Goal: Information Seeking & Learning: Learn about a topic

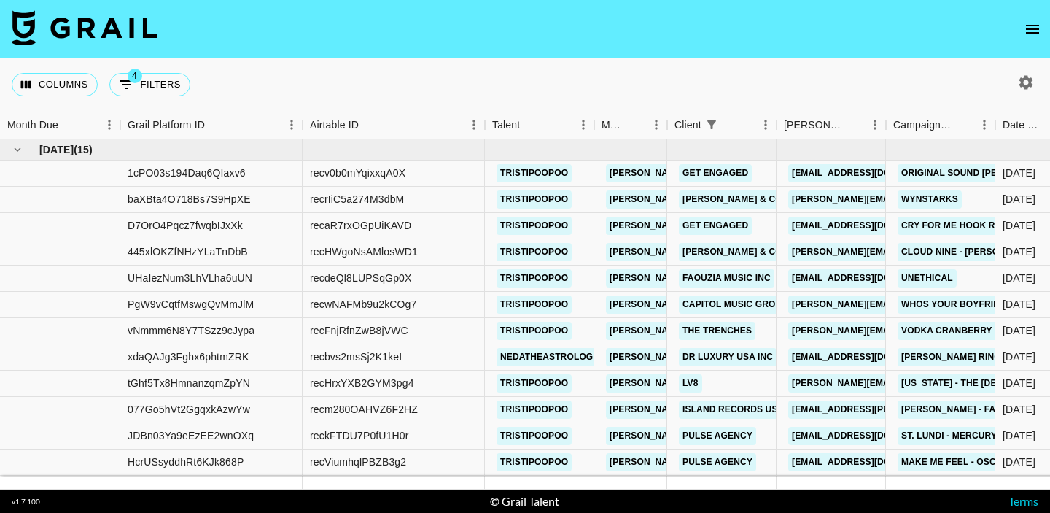
click at [1032, 23] on icon "open drawer" at bounding box center [1033, 29] width 18 height 18
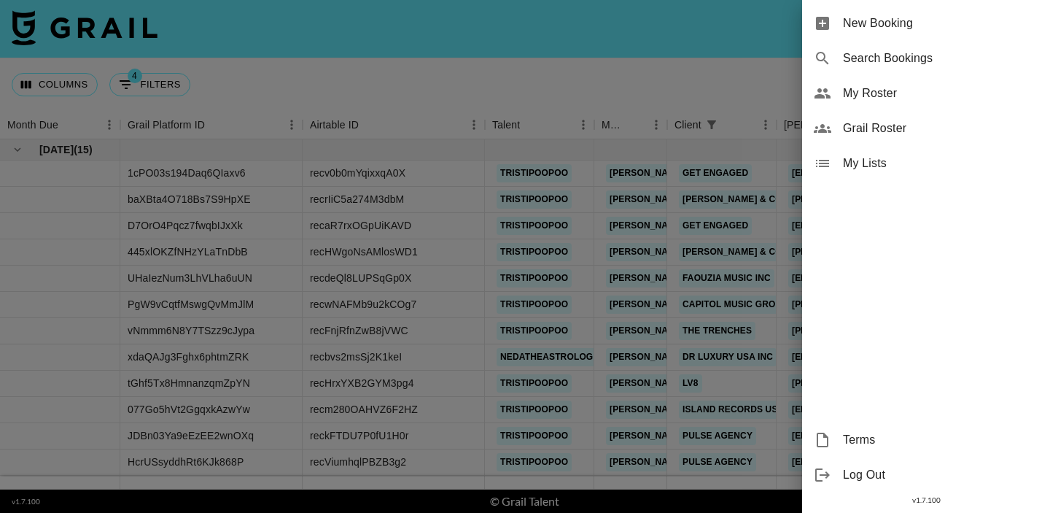
click at [884, 83] on div "My Roster" at bounding box center [926, 93] width 248 height 35
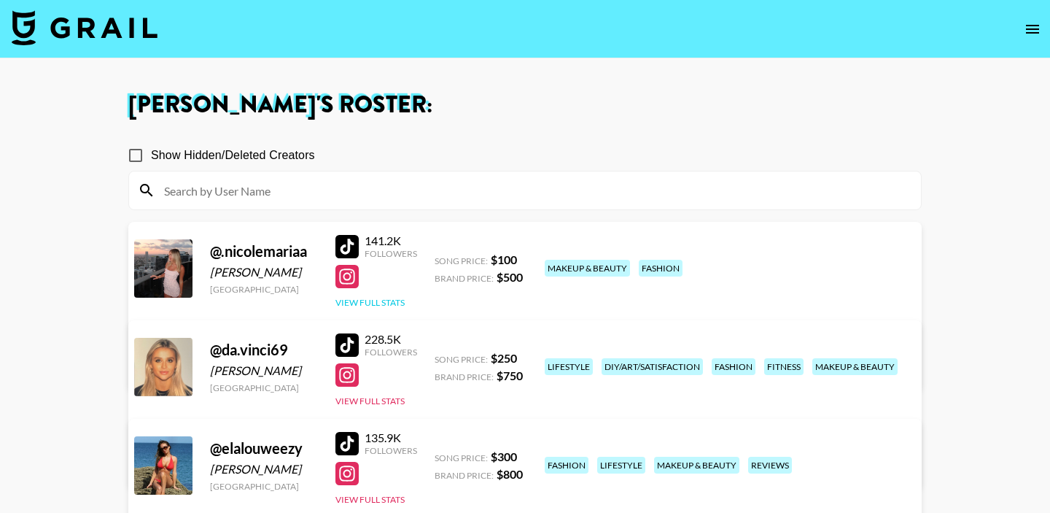
click at [375, 301] on button "View Full Stats" at bounding box center [369, 302] width 69 height 11
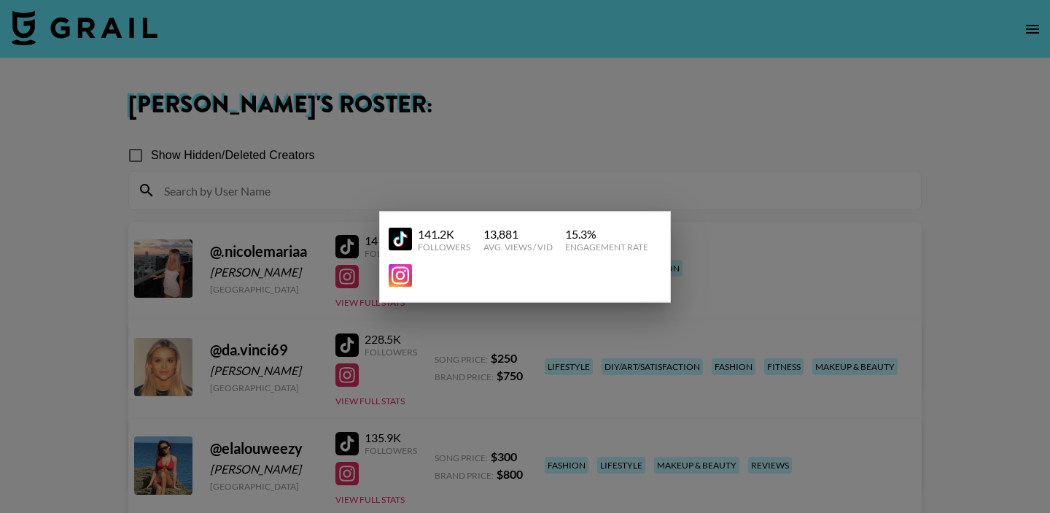
click at [338, 275] on div at bounding box center [525, 256] width 1050 height 513
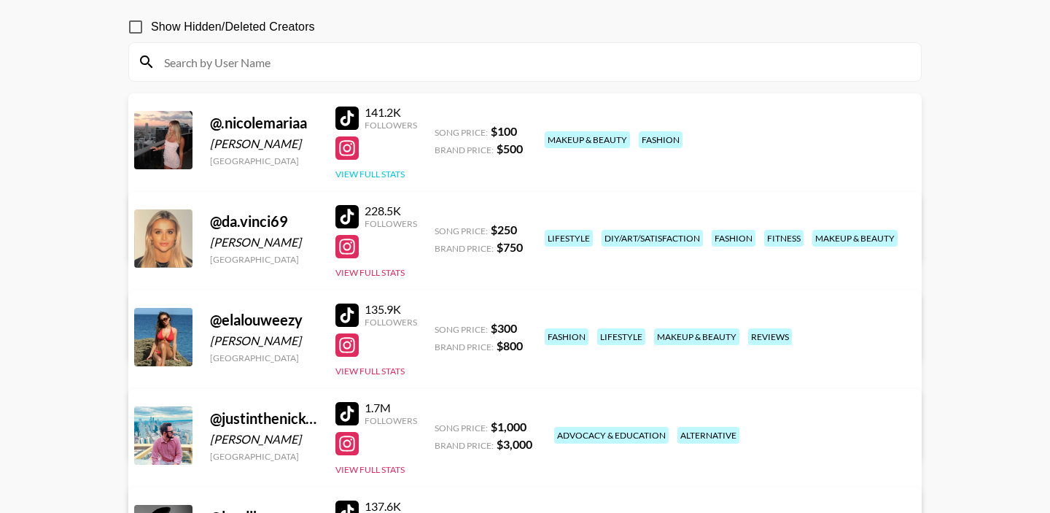
scroll to position [142, 0]
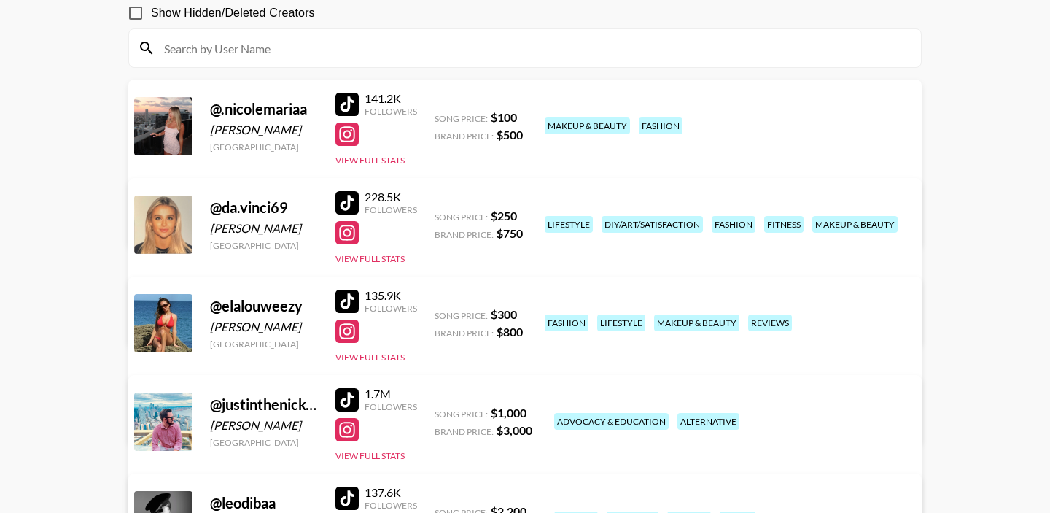
click at [369, 267] on div "@ da.vinci69 [PERSON_NAME] [GEOGRAPHIC_DATA] 228.5K Followers View Full Stats S…" at bounding box center [524, 262] width 793 height 168
click at [389, 263] on div "228.5K Followers View Full Stats" at bounding box center [376, 224] width 82 height 81
click at [389, 259] on button "View Full Stats" at bounding box center [369, 258] width 69 height 11
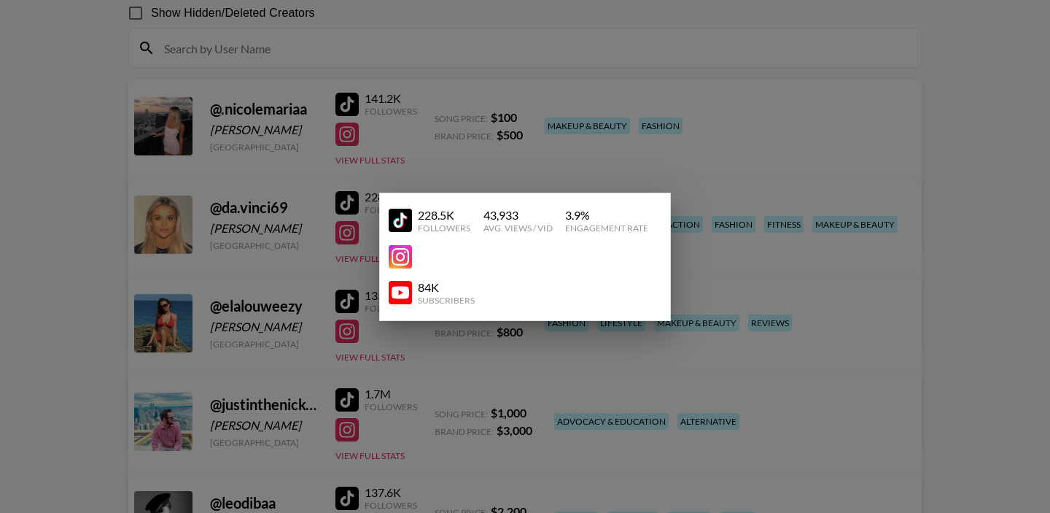
click at [363, 228] on div at bounding box center [525, 256] width 1050 height 513
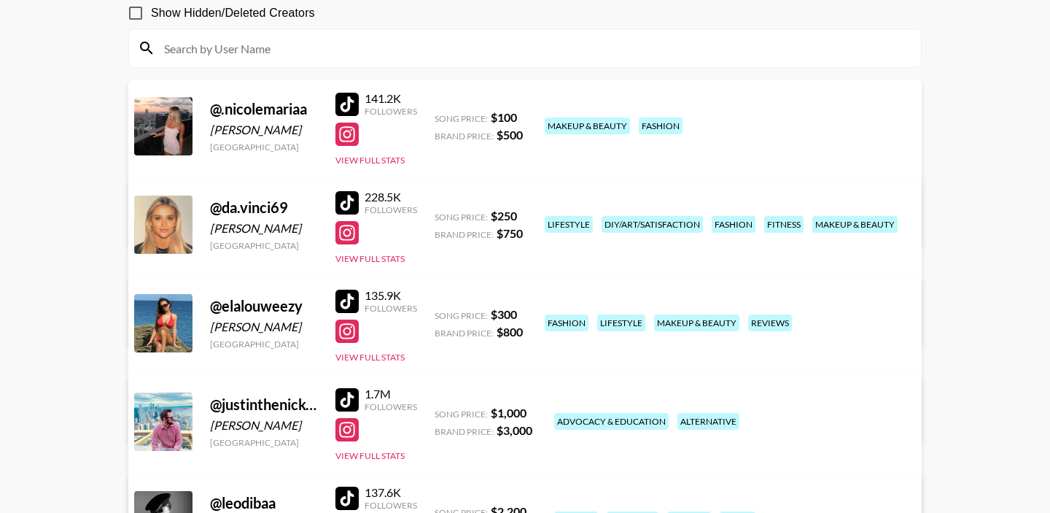
click at [389, 265] on div "@ da.vinci69 [PERSON_NAME] [GEOGRAPHIC_DATA] 228.5K Followers View Full Stats S…" at bounding box center [524, 262] width 793 height 168
click at [387, 260] on button "View Full Stats" at bounding box center [369, 258] width 69 height 11
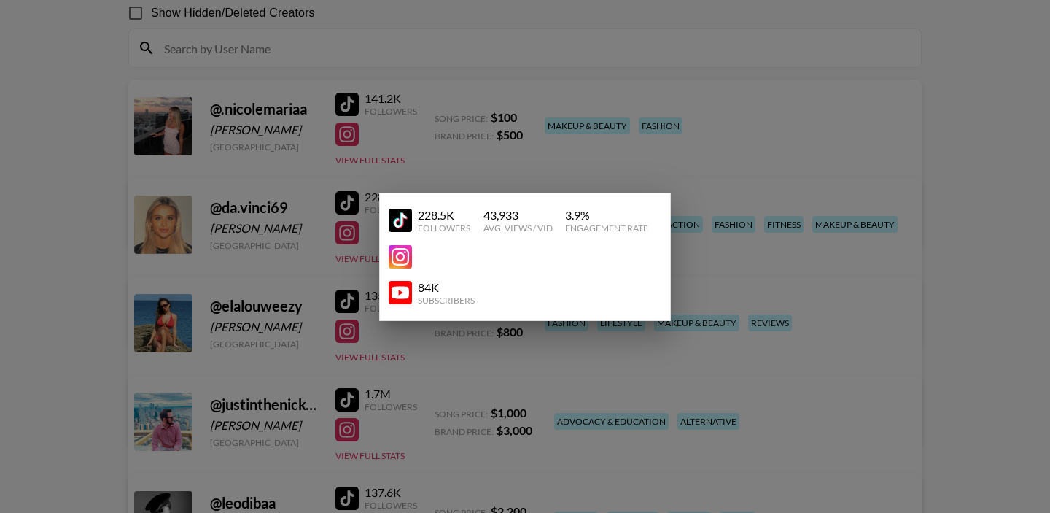
click at [306, 220] on div at bounding box center [525, 256] width 1050 height 513
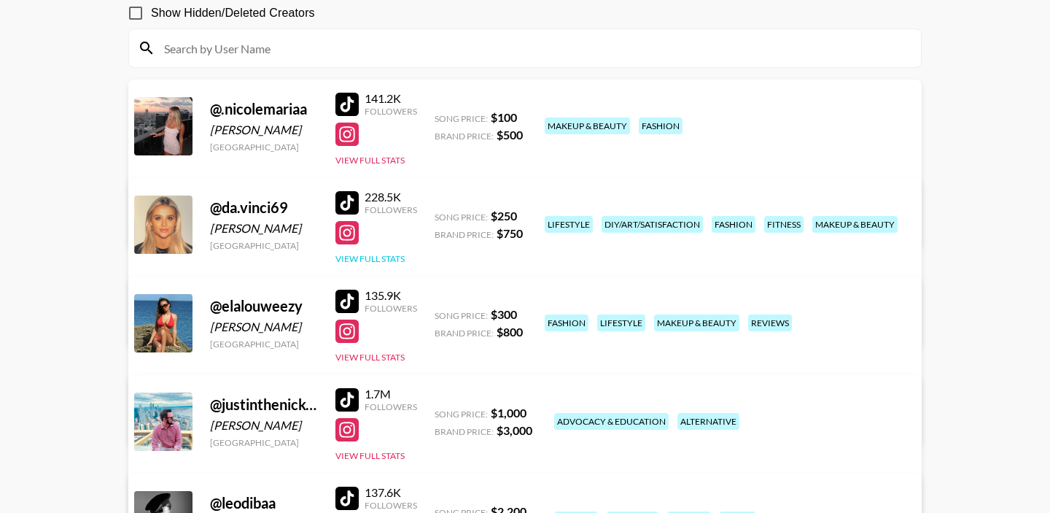
click at [380, 256] on button "View Full Stats" at bounding box center [369, 258] width 69 height 11
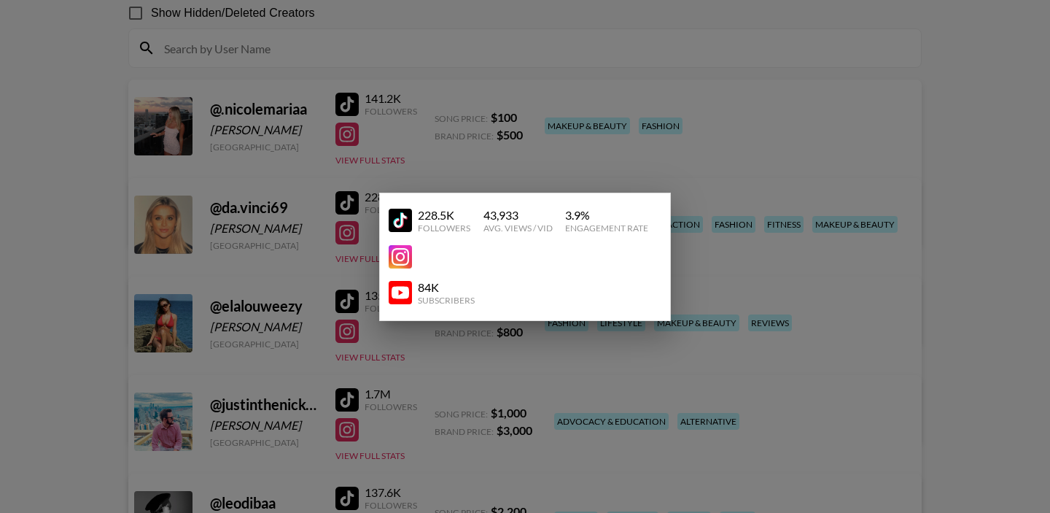
click at [307, 225] on div at bounding box center [525, 256] width 1050 height 513
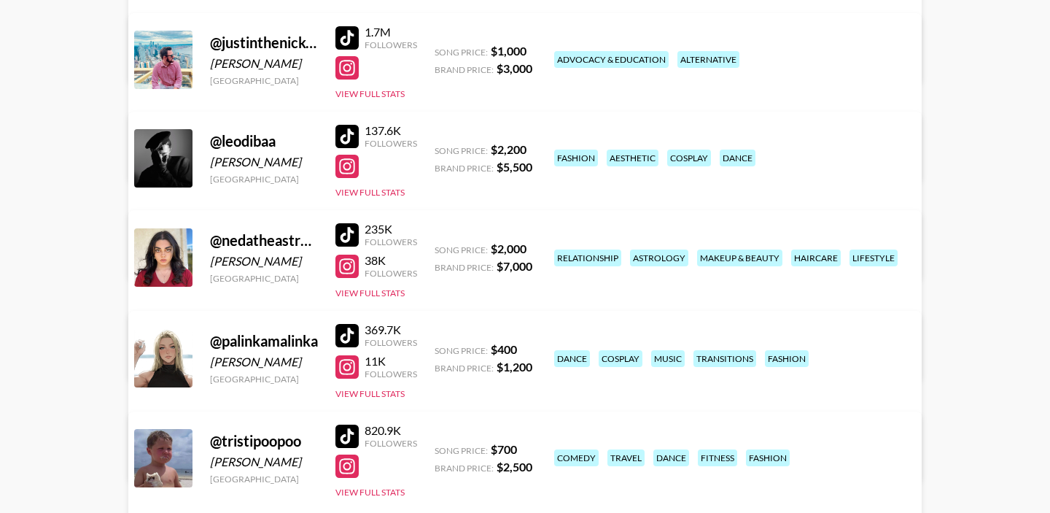
scroll to position [594, 0]
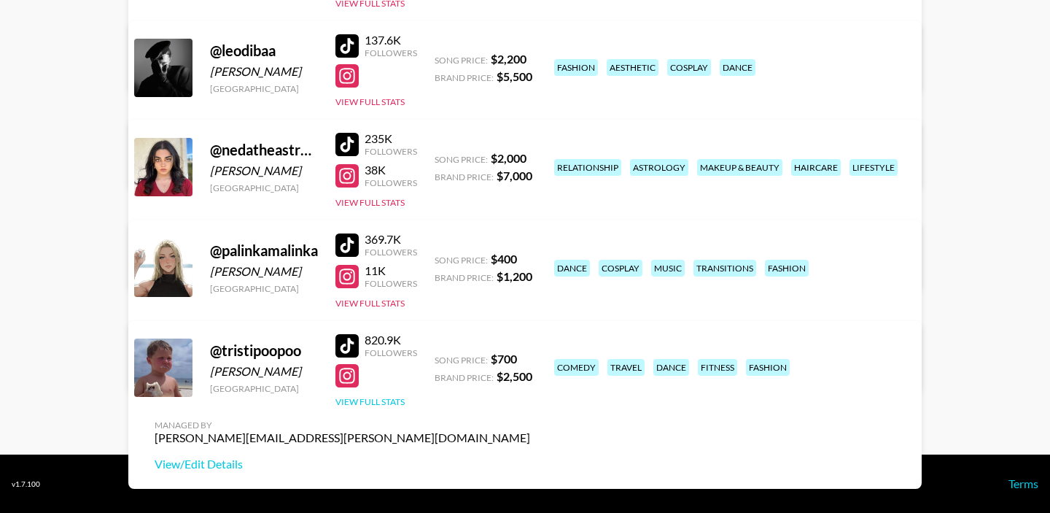
click at [349, 403] on button "View Full Stats" at bounding box center [369, 401] width 69 height 11
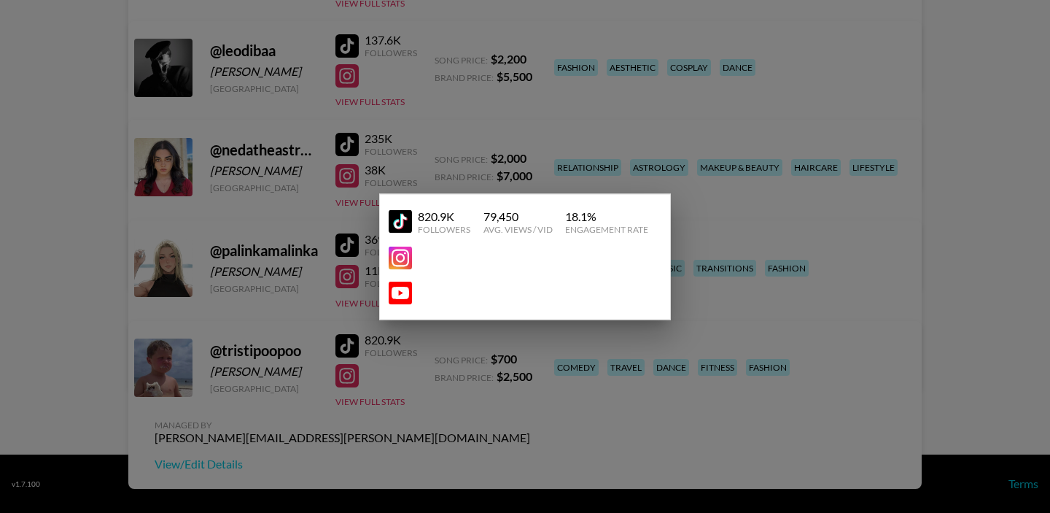
click at [311, 356] on div at bounding box center [525, 256] width 1050 height 513
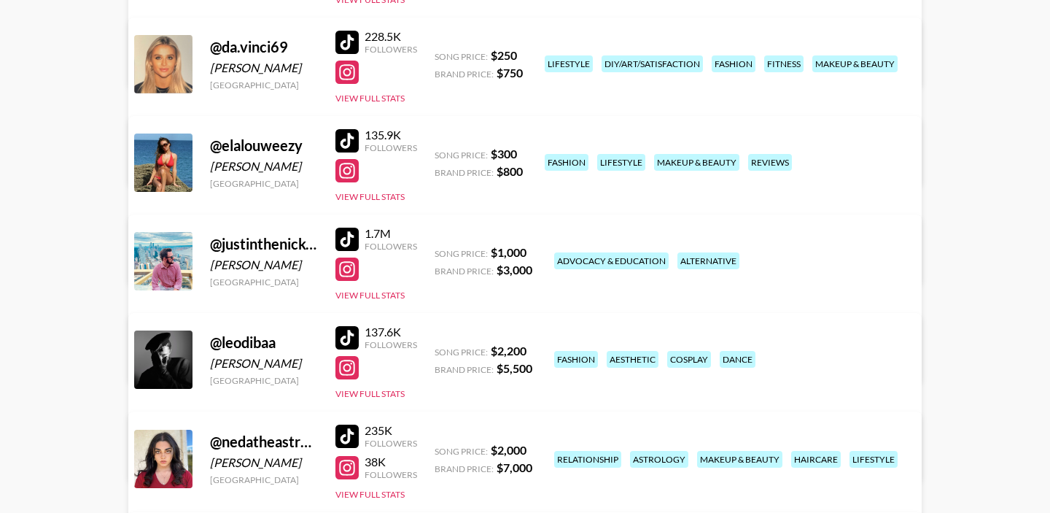
scroll to position [302, 0]
click at [388, 101] on button "View Full Stats" at bounding box center [369, 98] width 69 height 11
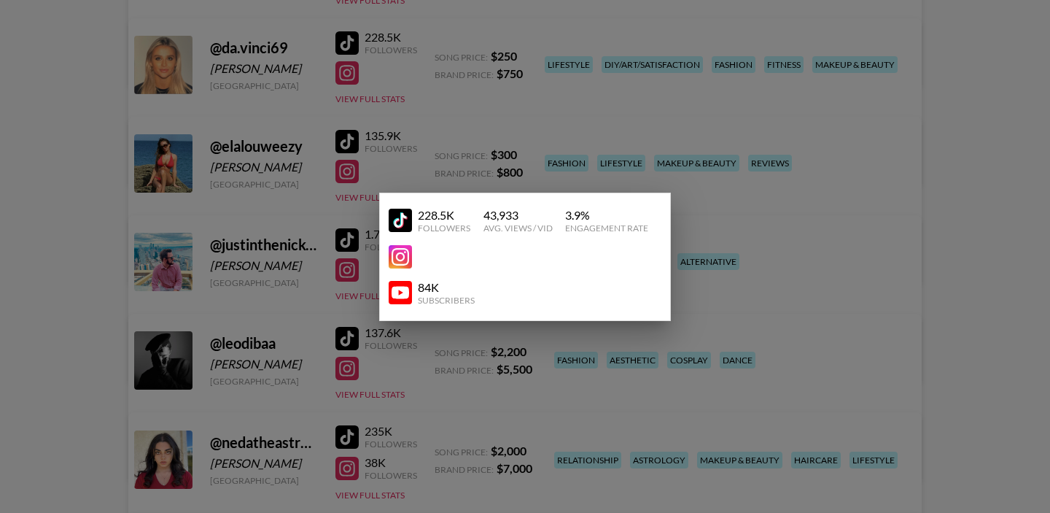
click at [408, 67] on div at bounding box center [525, 256] width 1050 height 513
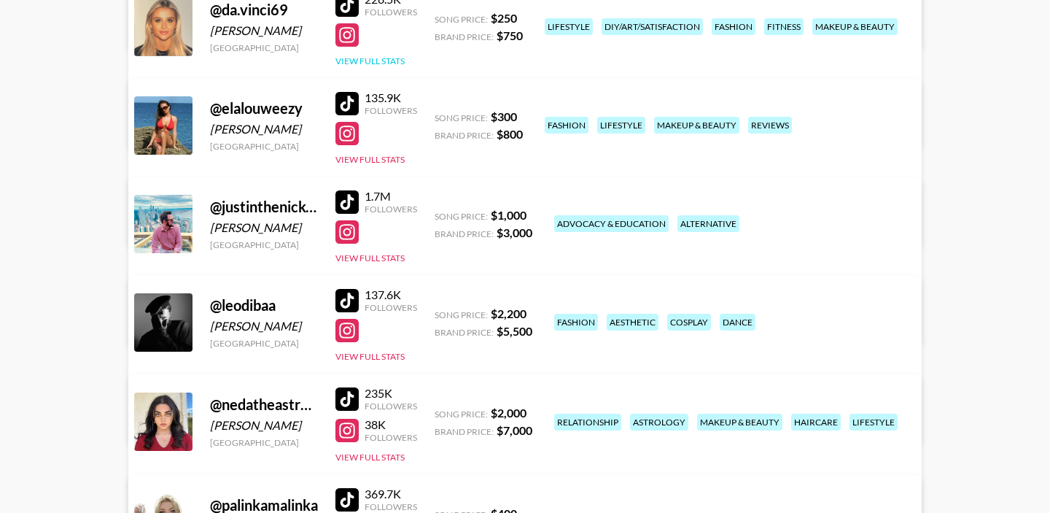
scroll to position [337, 0]
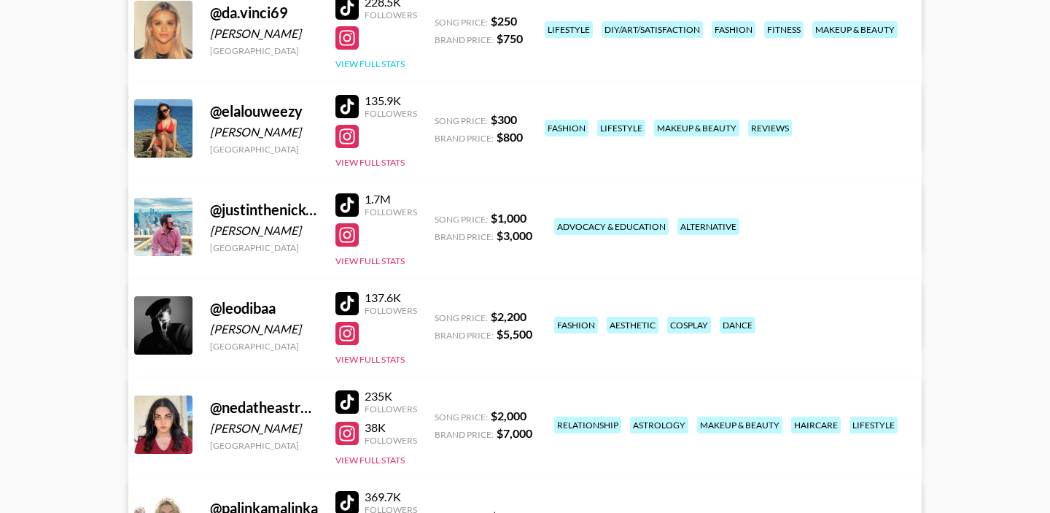
click at [400, 68] on button "View Full Stats" at bounding box center [369, 63] width 69 height 11
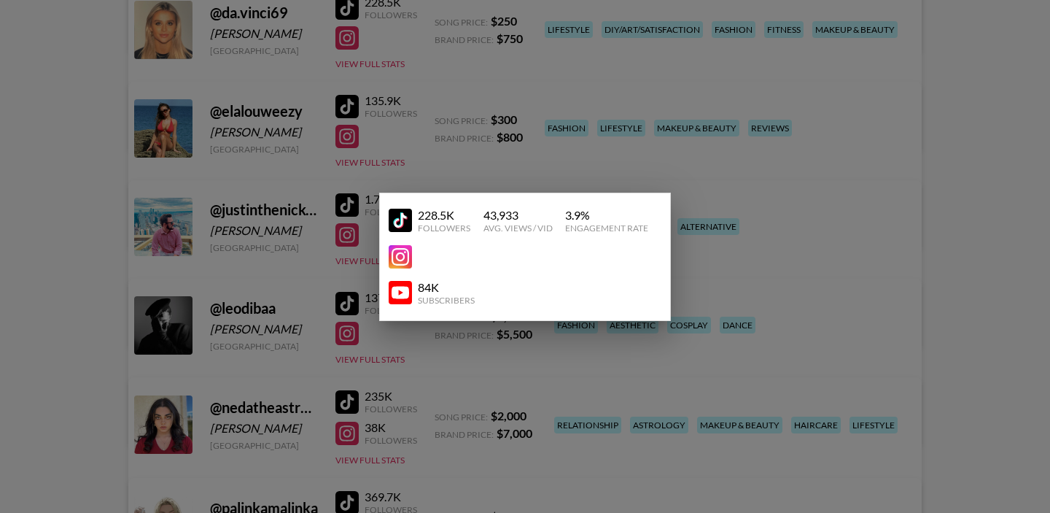
click at [415, 31] on div at bounding box center [525, 256] width 1050 height 513
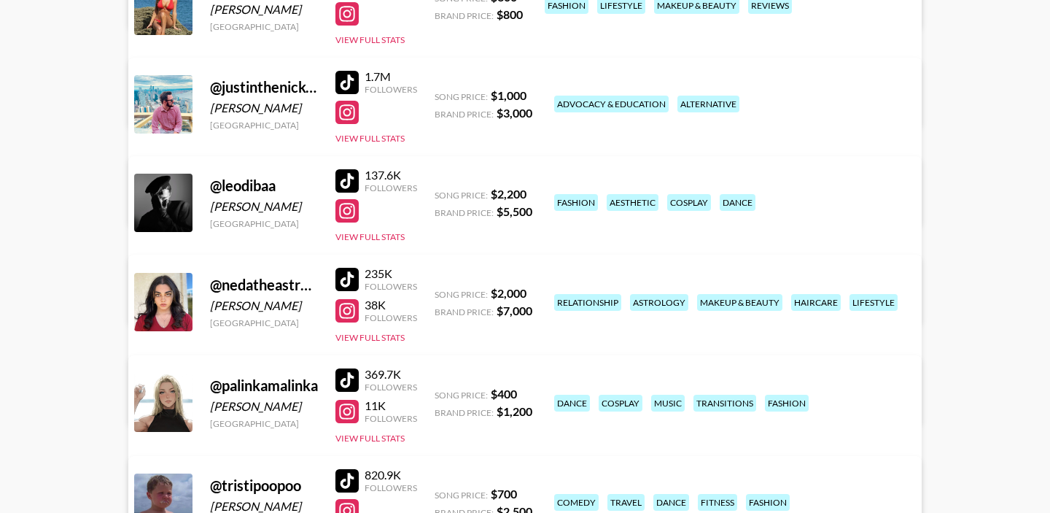
scroll to position [457, 0]
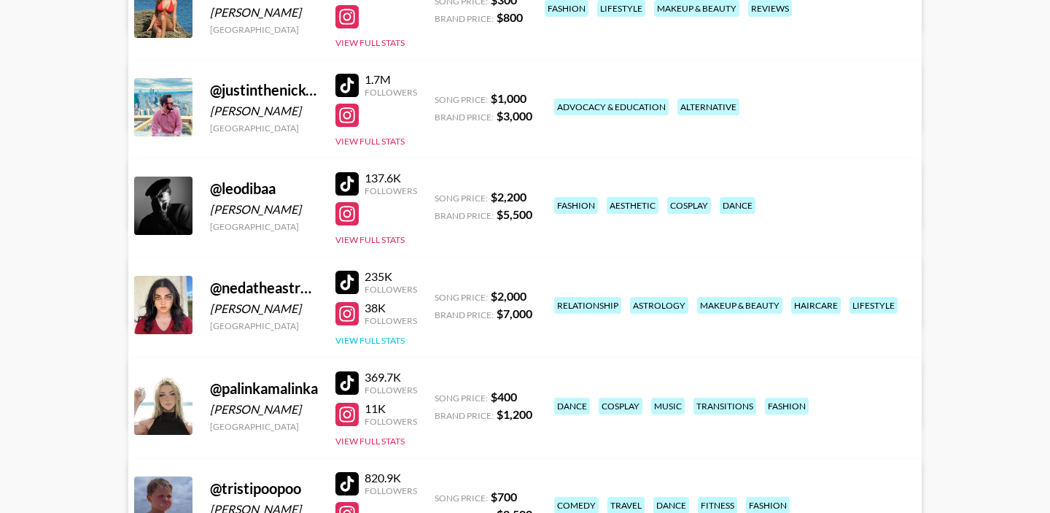
click at [362, 339] on button "View Full Stats" at bounding box center [369, 340] width 69 height 11
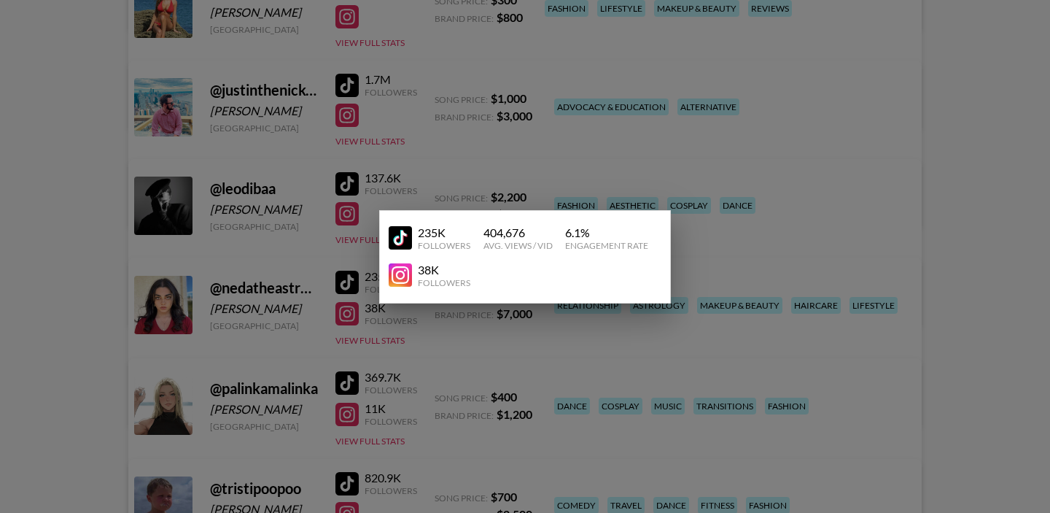
click at [313, 307] on div at bounding box center [525, 256] width 1050 height 513
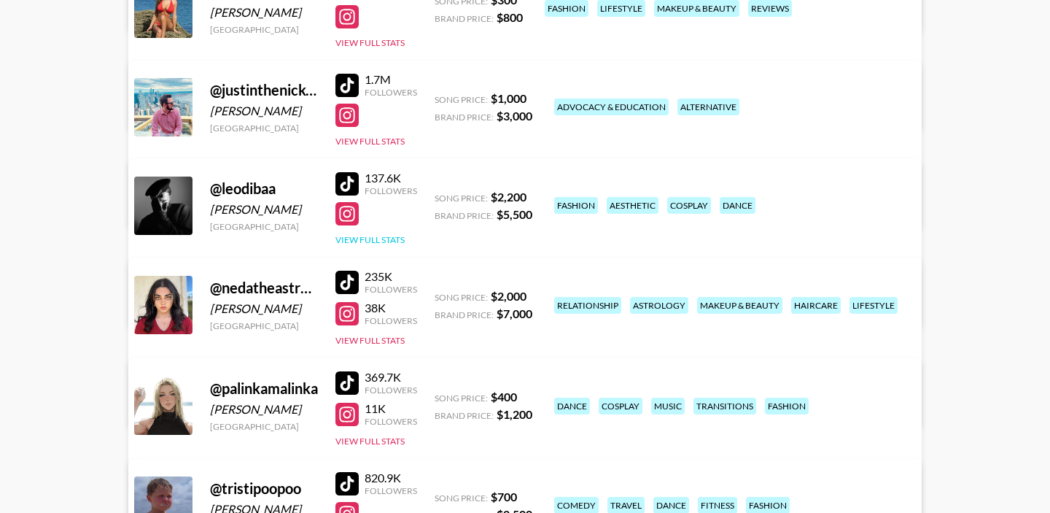
click at [385, 238] on button "View Full Stats" at bounding box center [369, 239] width 69 height 11
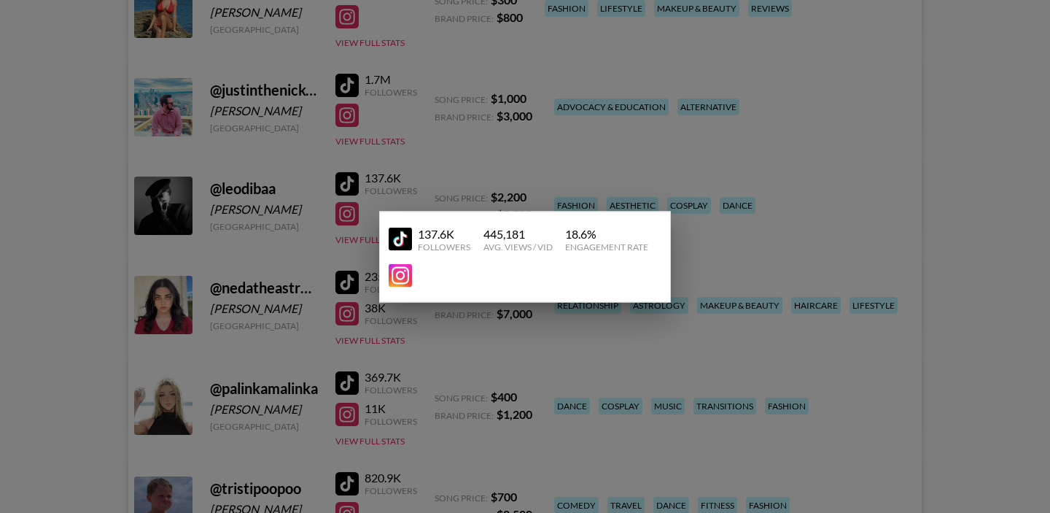
click at [377, 194] on div at bounding box center [525, 256] width 1050 height 513
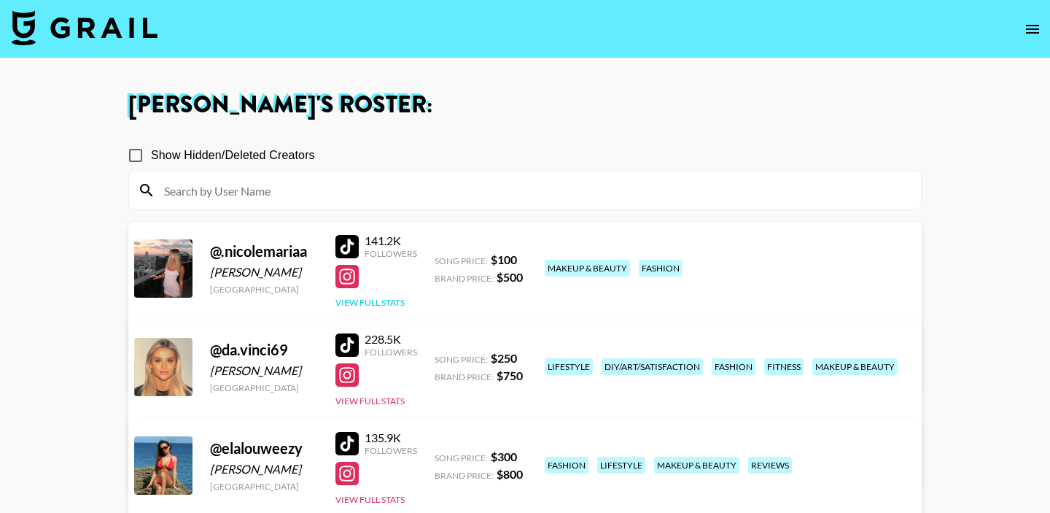
click at [378, 298] on button "View Full Stats" at bounding box center [369, 302] width 69 height 11
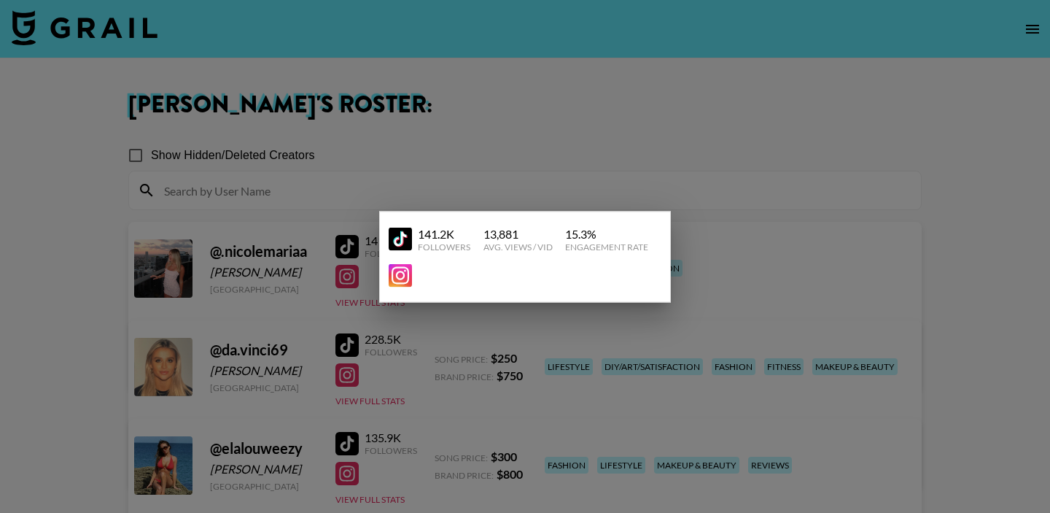
click at [343, 279] on div at bounding box center [525, 256] width 1050 height 513
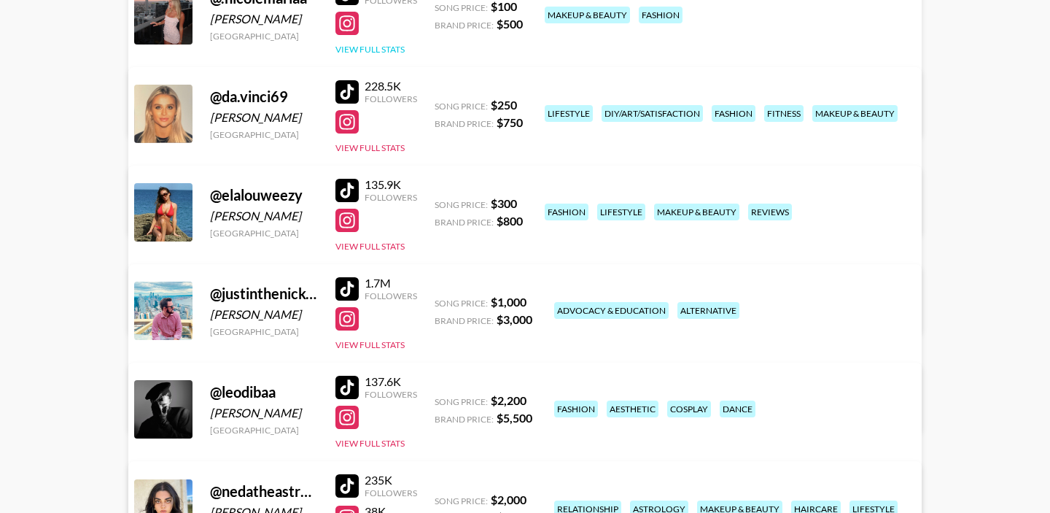
scroll to position [325, 0]
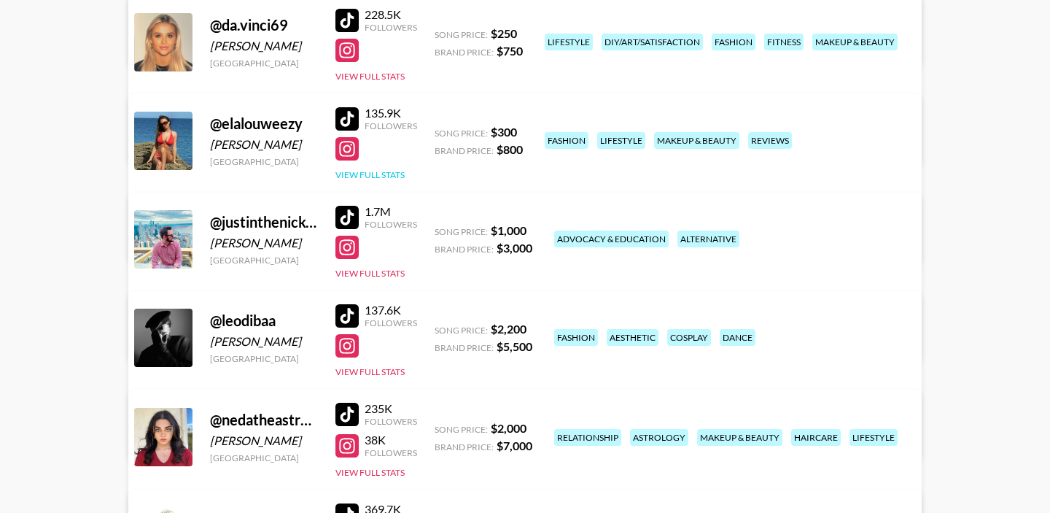
click at [346, 177] on button "View Full Stats" at bounding box center [369, 174] width 69 height 11
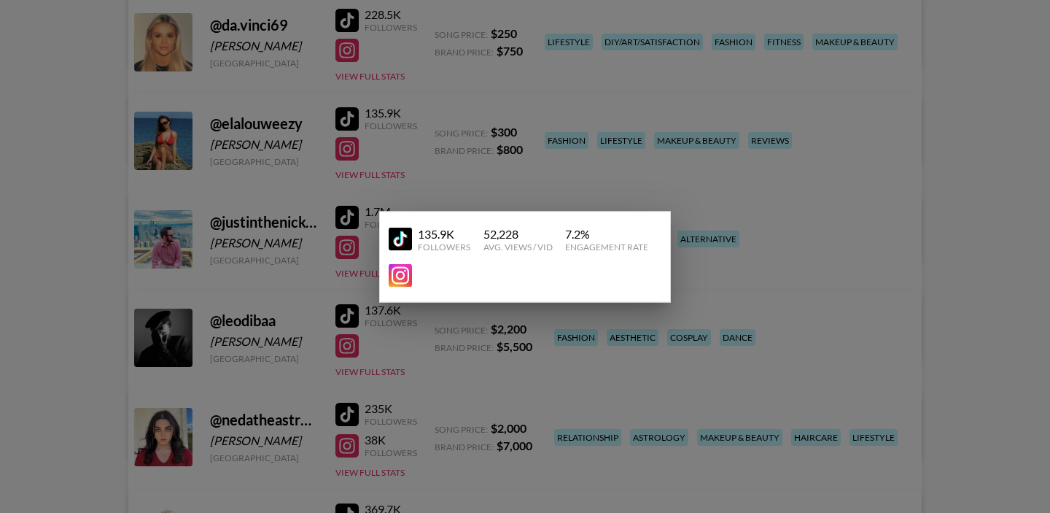
click at [413, 143] on div at bounding box center [525, 256] width 1050 height 513
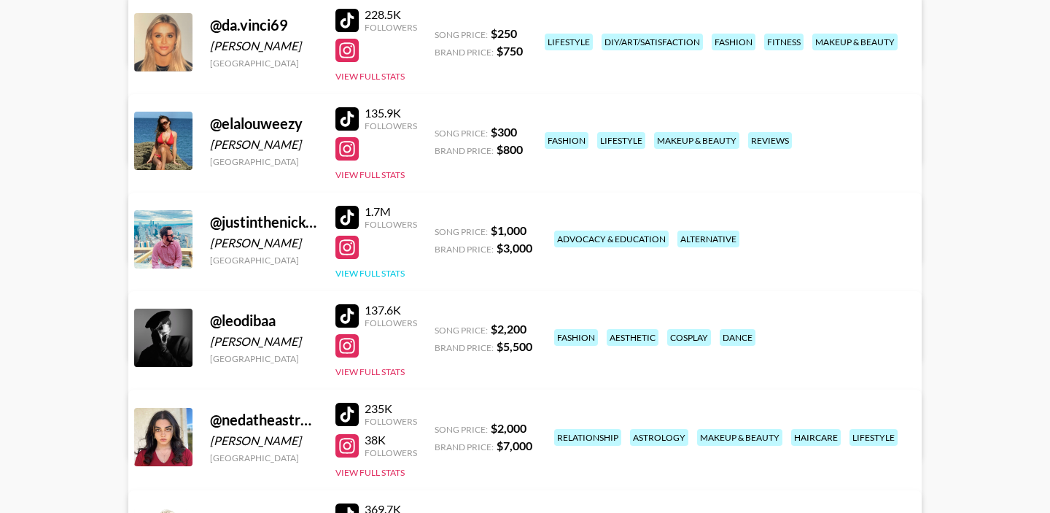
click at [381, 271] on button "View Full Stats" at bounding box center [369, 273] width 69 height 11
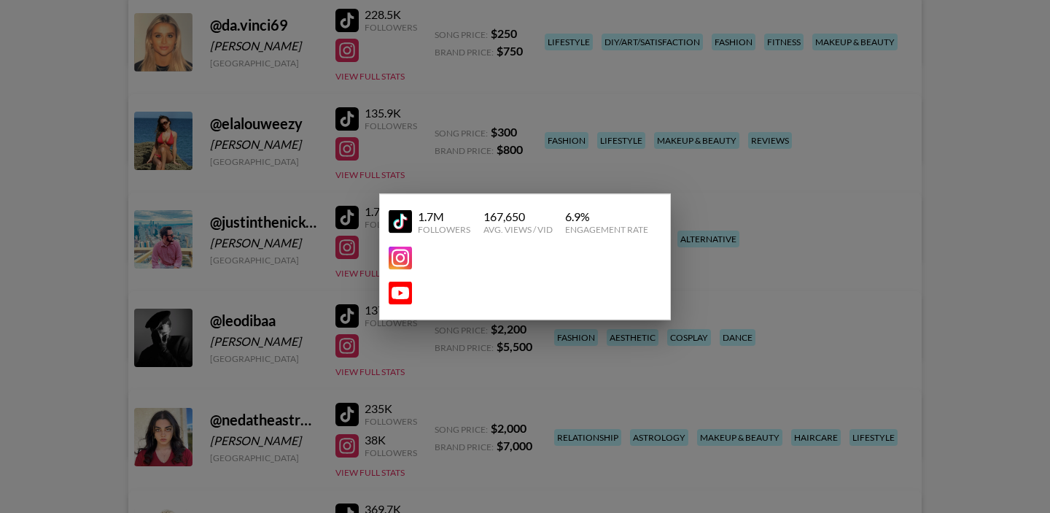
click at [314, 236] on div at bounding box center [525, 256] width 1050 height 513
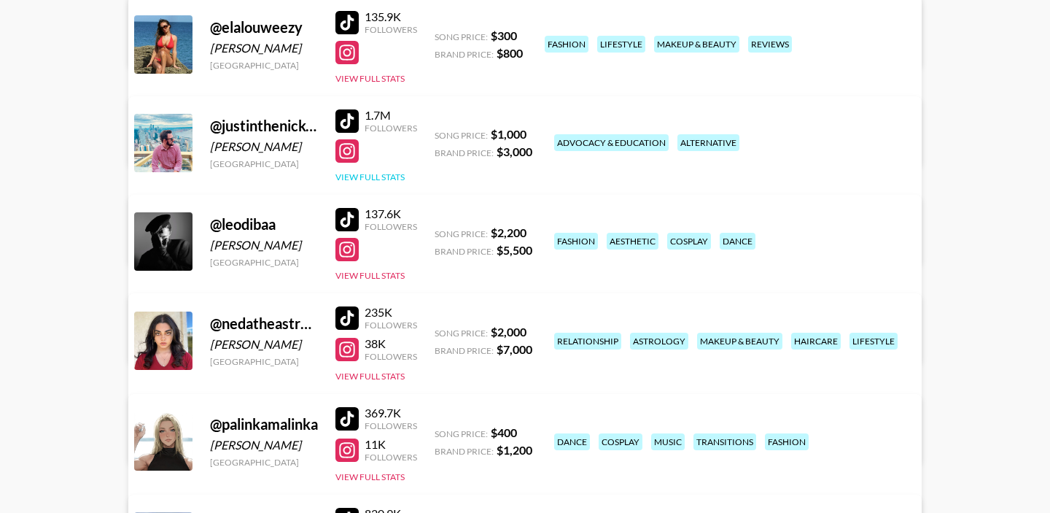
scroll to position [500, 0]
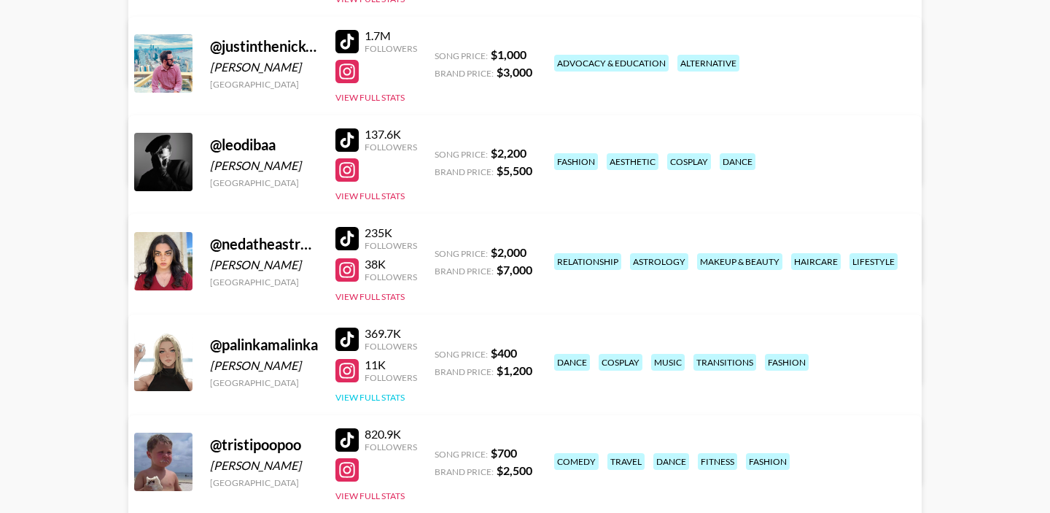
click at [365, 396] on button "View Full Stats" at bounding box center [369, 397] width 69 height 11
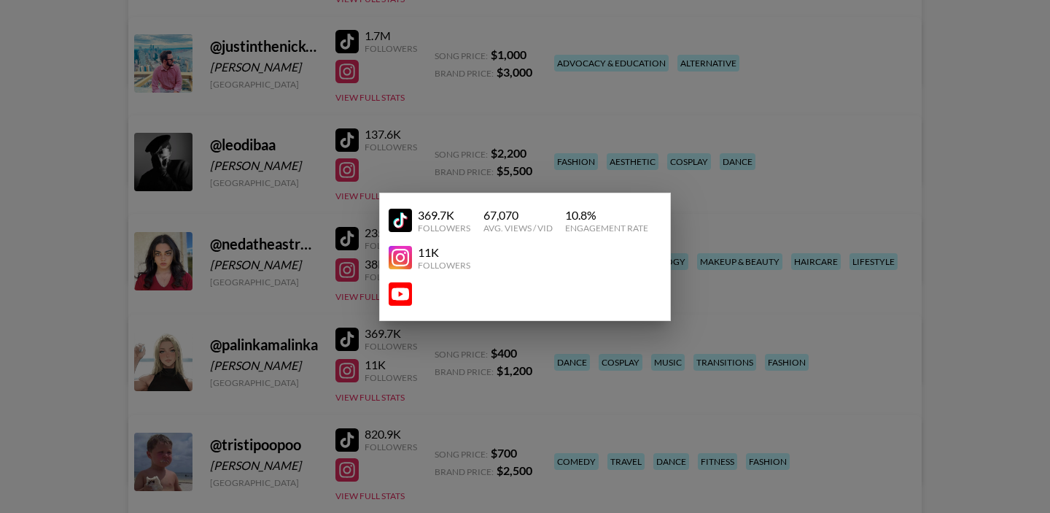
click at [281, 367] on div at bounding box center [525, 256] width 1050 height 513
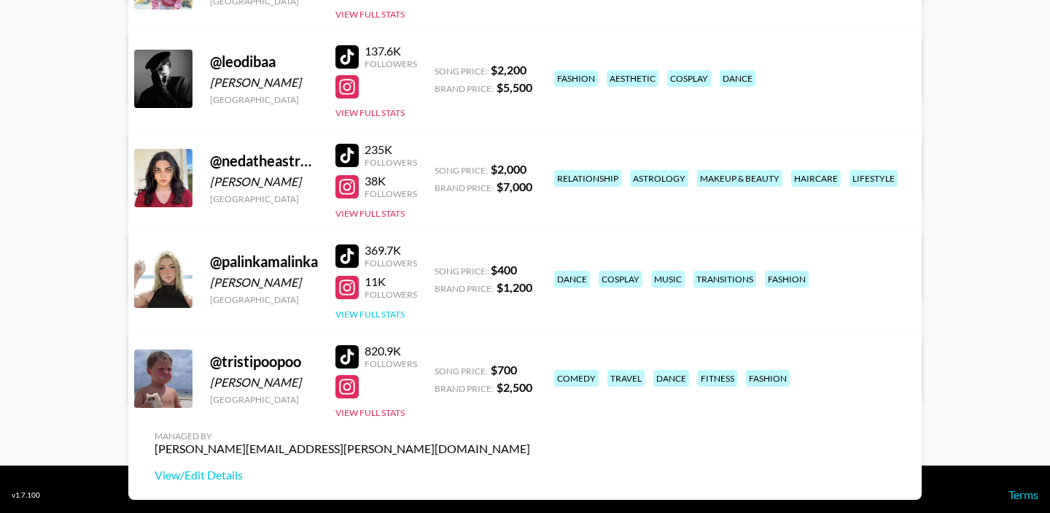
scroll to position [594, 0]
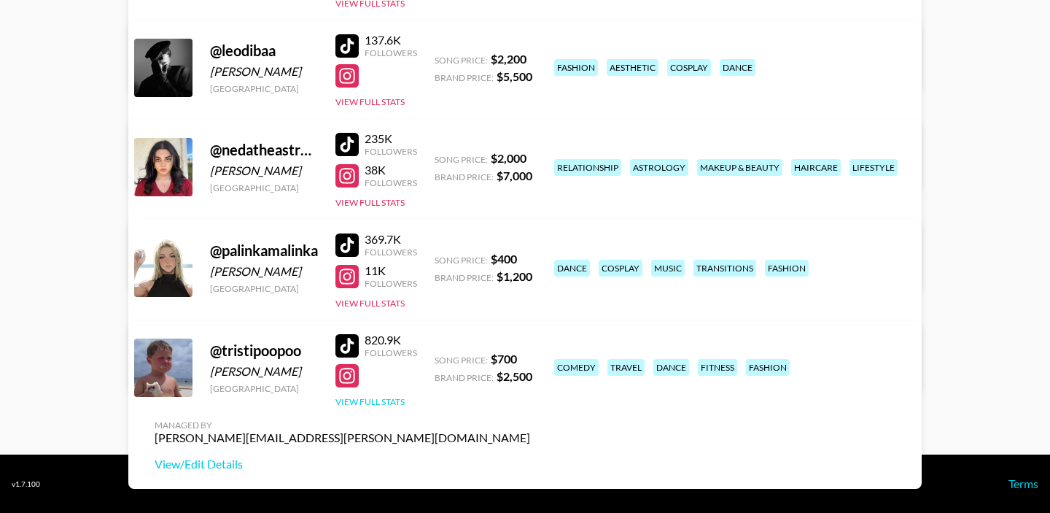
click at [365, 397] on button "View Full Stats" at bounding box center [369, 401] width 69 height 11
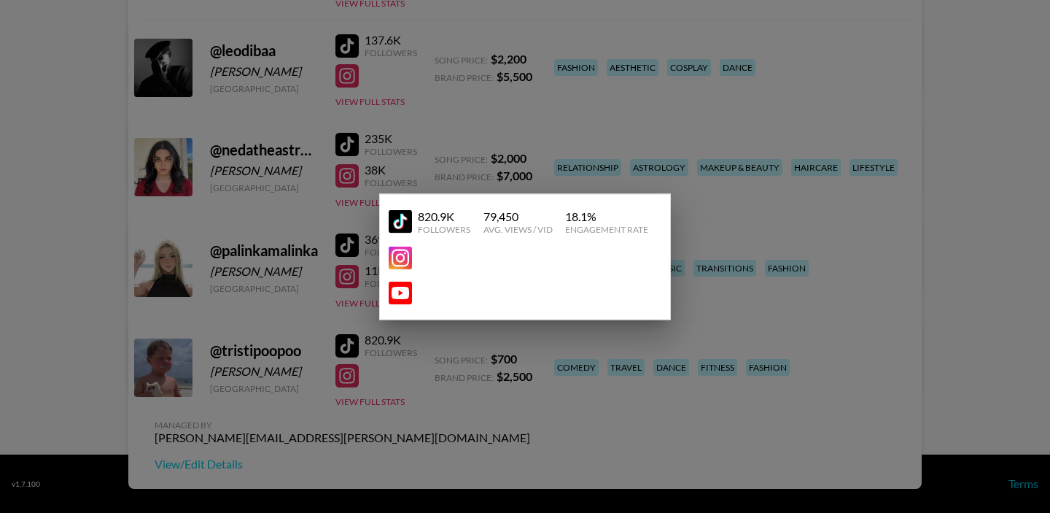
click at [306, 346] on div at bounding box center [525, 256] width 1050 height 513
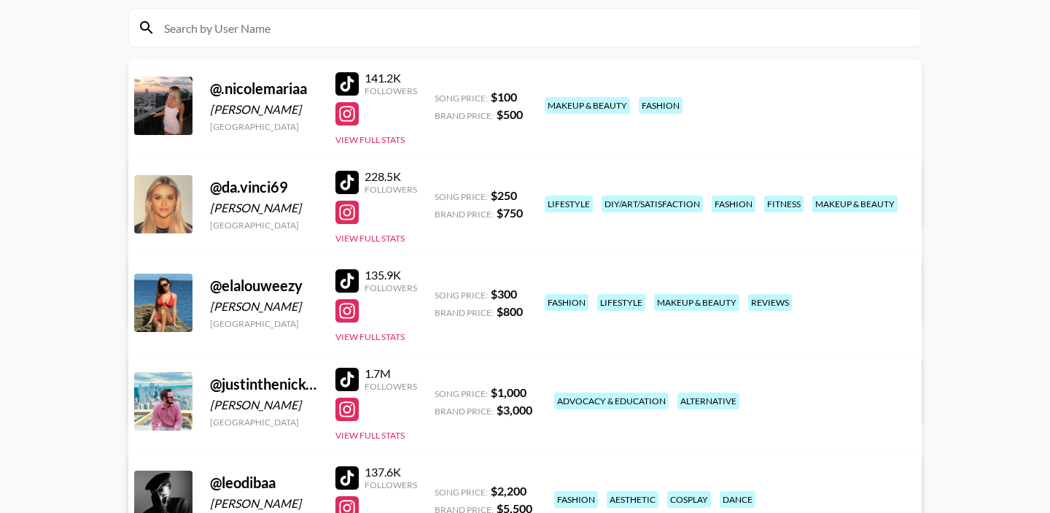
scroll to position [152, 0]
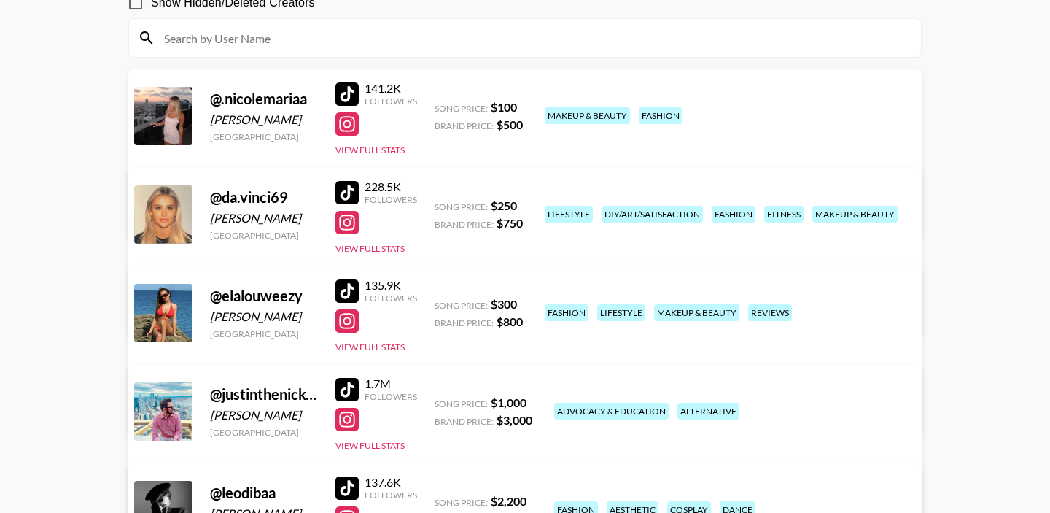
click at [364, 241] on div "228.5K Followers View Full Stats" at bounding box center [376, 214] width 82 height 81
click at [364, 251] on button "View Full Stats" at bounding box center [369, 248] width 69 height 11
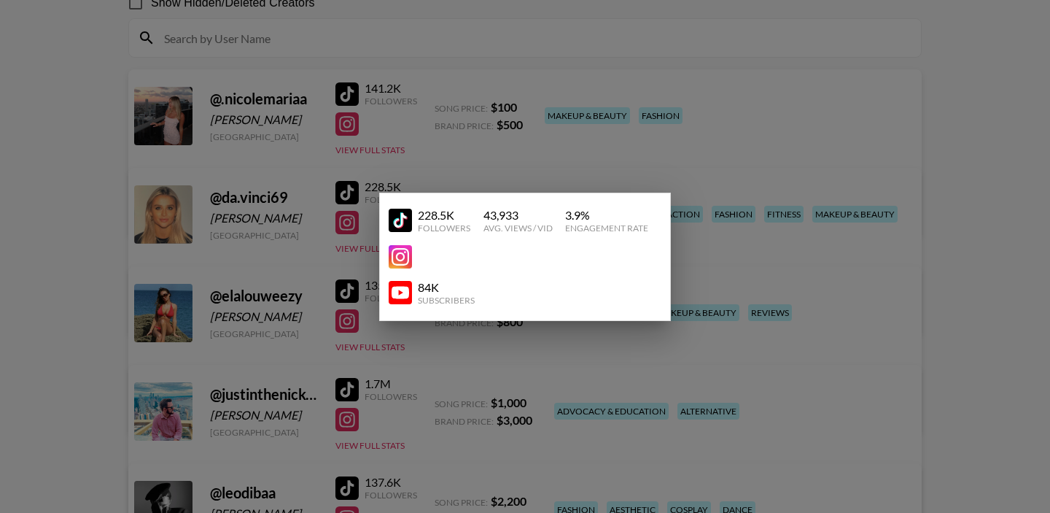
click at [454, 179] on div at bounding box center [525, 256] width 1050 height 513
